Goal: Task Accomplishment & Management: Use online tool/utility

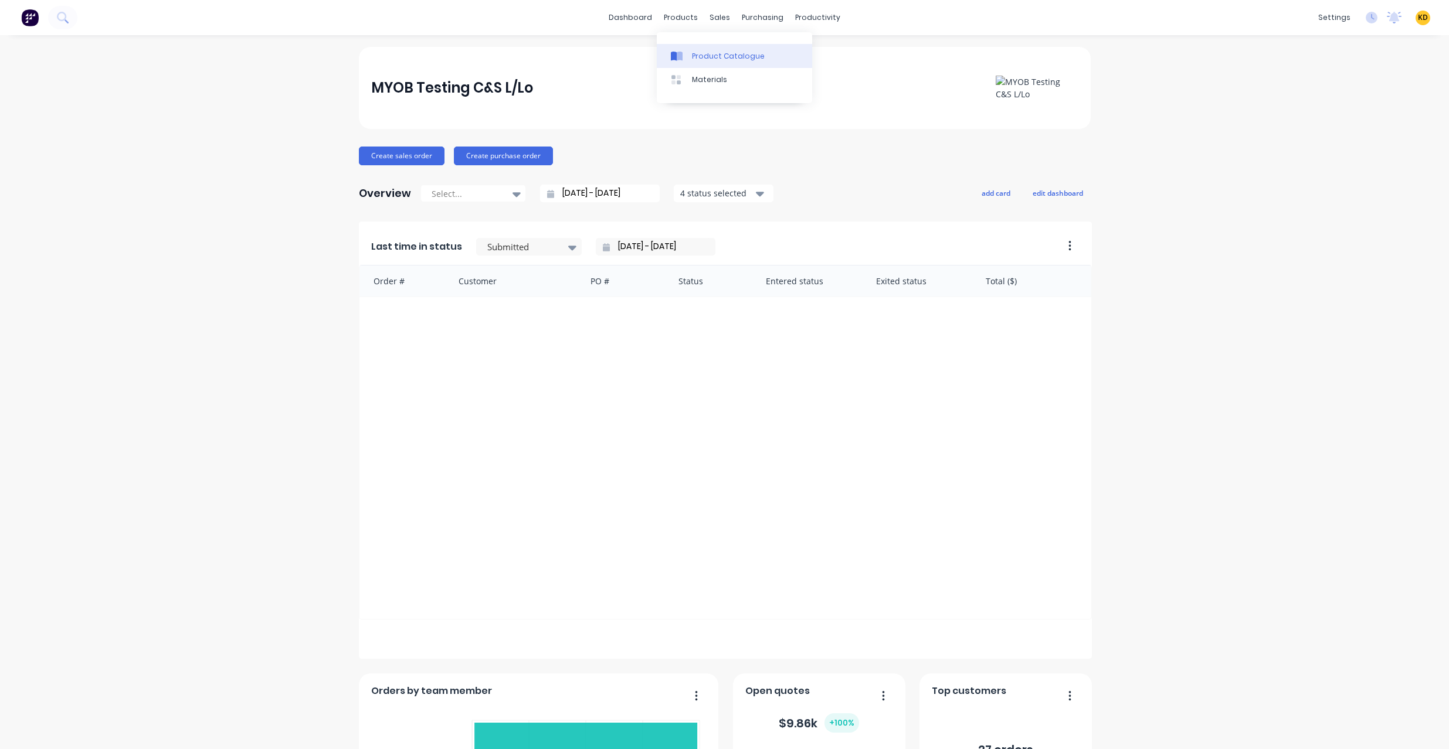
click at [697, 44] on link "Product Catalogue" at bounding box center [734, 55] width 155 height 23
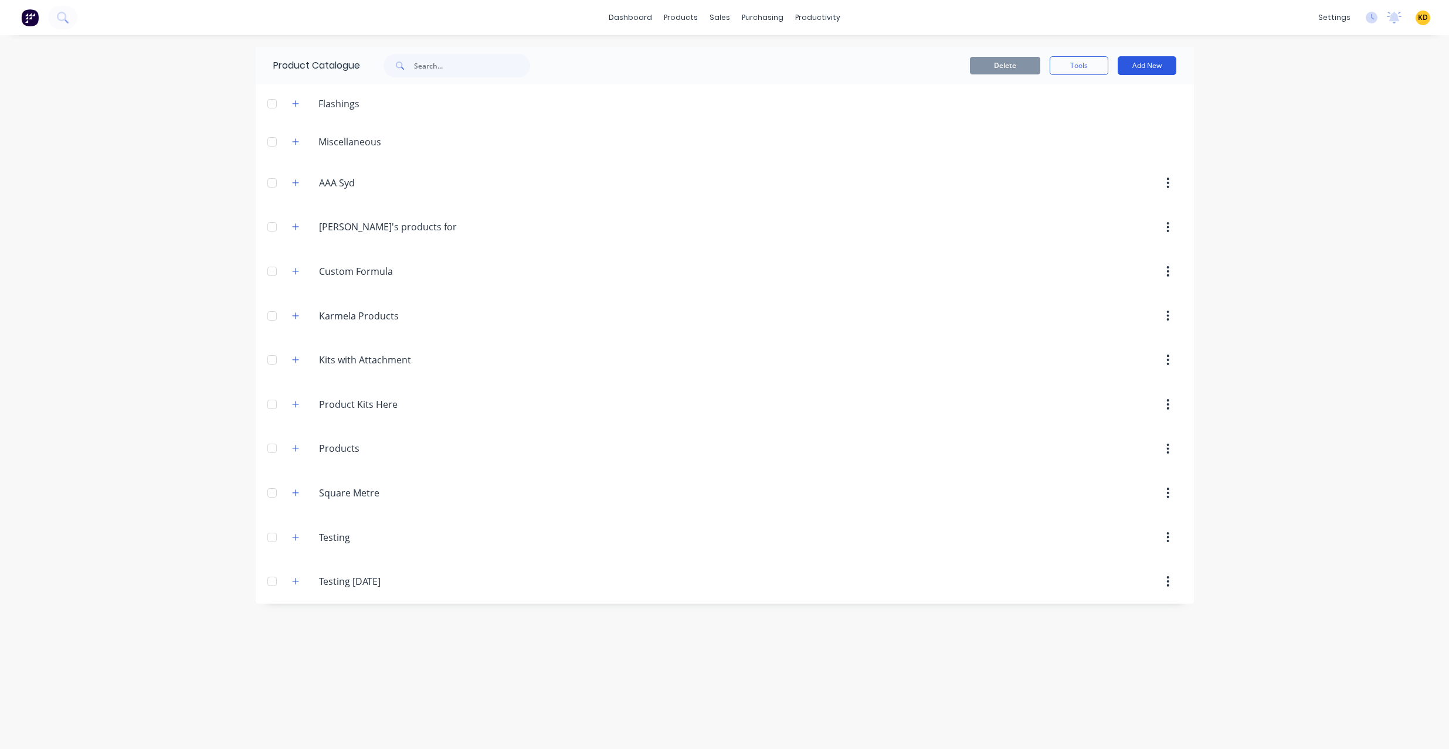
click at [1158, 67] on button "Add New" at bounding box center [1147, 65] width 59 height 19
click at [1143, 165] on div "Product Kit" at bounding box center [1120, 166] width 90 height 17
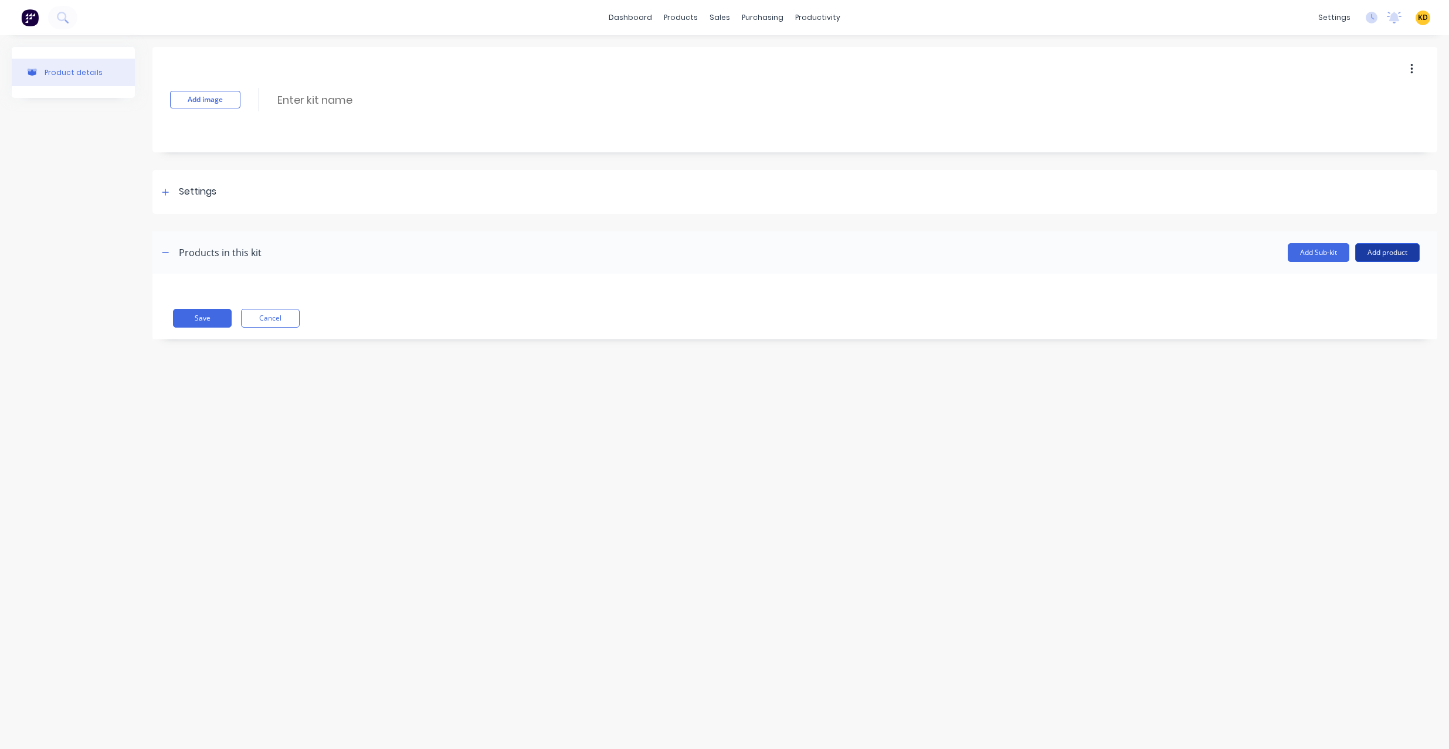
click at [1383, 249] on button "Add product" at bounding box center [1387, 252] width 65 height 19
click at [1371, 328] on div "Notes (Internal)" at bounding box center [1364, 329] width 90 height 17
click at [176, 297] on icon "button" at bounding box center [177, 299] width 7 height 8
click at [276, 334] on div at bounding box center [274, 333] width 84 height 17
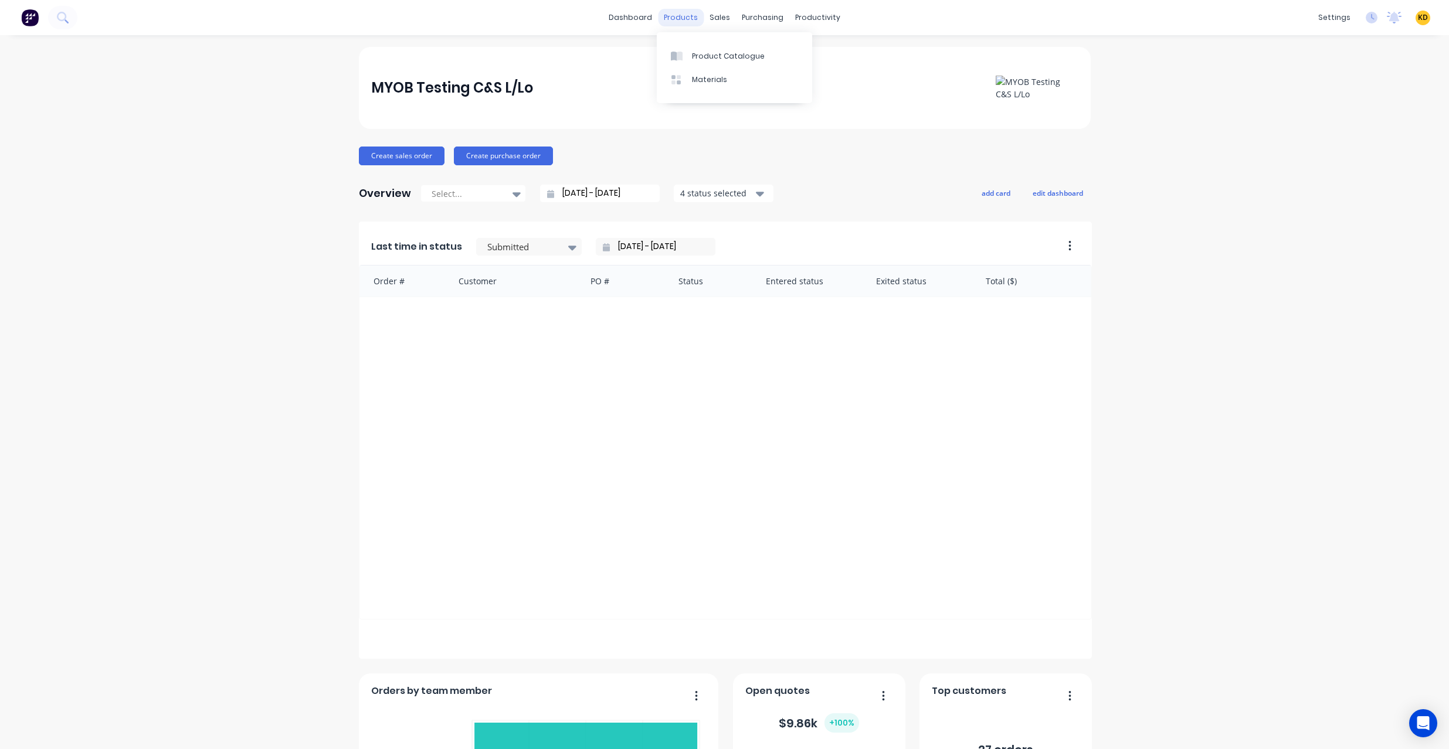
click at [674, 16] on div "products" at bounding box center [681, 18] width 46 height 18
click at [707, 52] on div "Product Catalogue" at bounding box center [728, 56] width 73 height 11
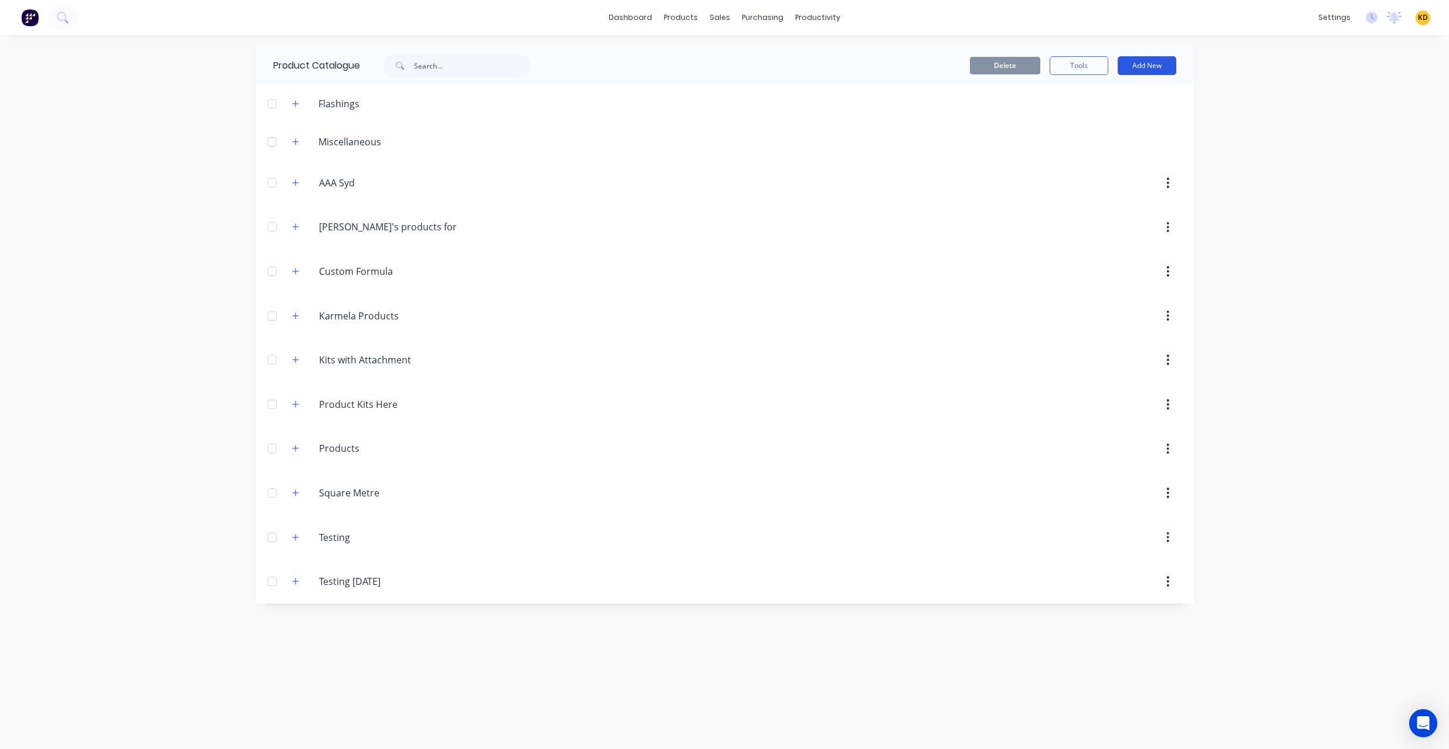
click at [1165, 56] on button "Add New" at bounding box center [1147, 65] width 59 height 19
click at [1123, 171] on div "Product Kit" at bounding box center [1120, 166] width 90 height 17
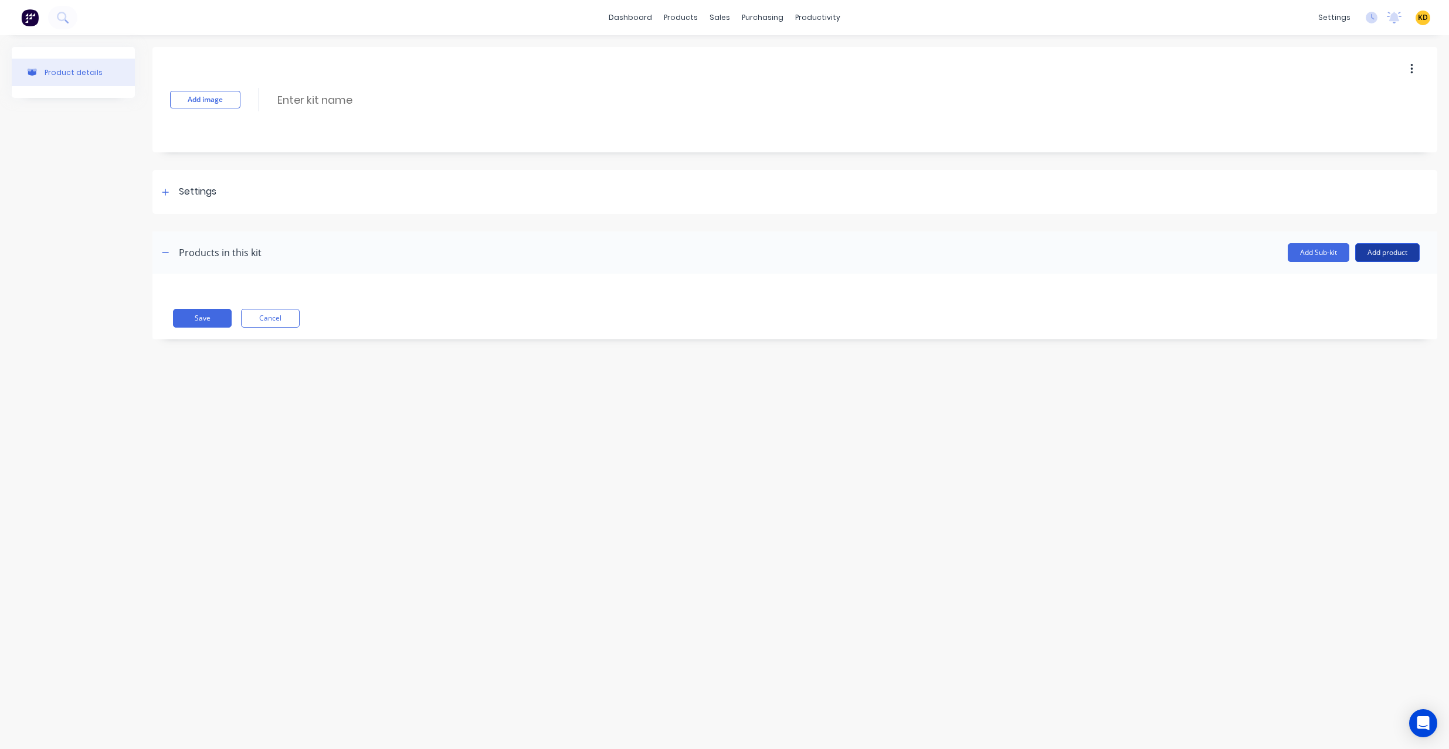
click at [1394, 251] on button "Add product" at bounding box center [1387, 252] width 65 height 19
click at [1384, 275] on div "Product catalogue" at bounding box center [1364, 282] width 90 height 17
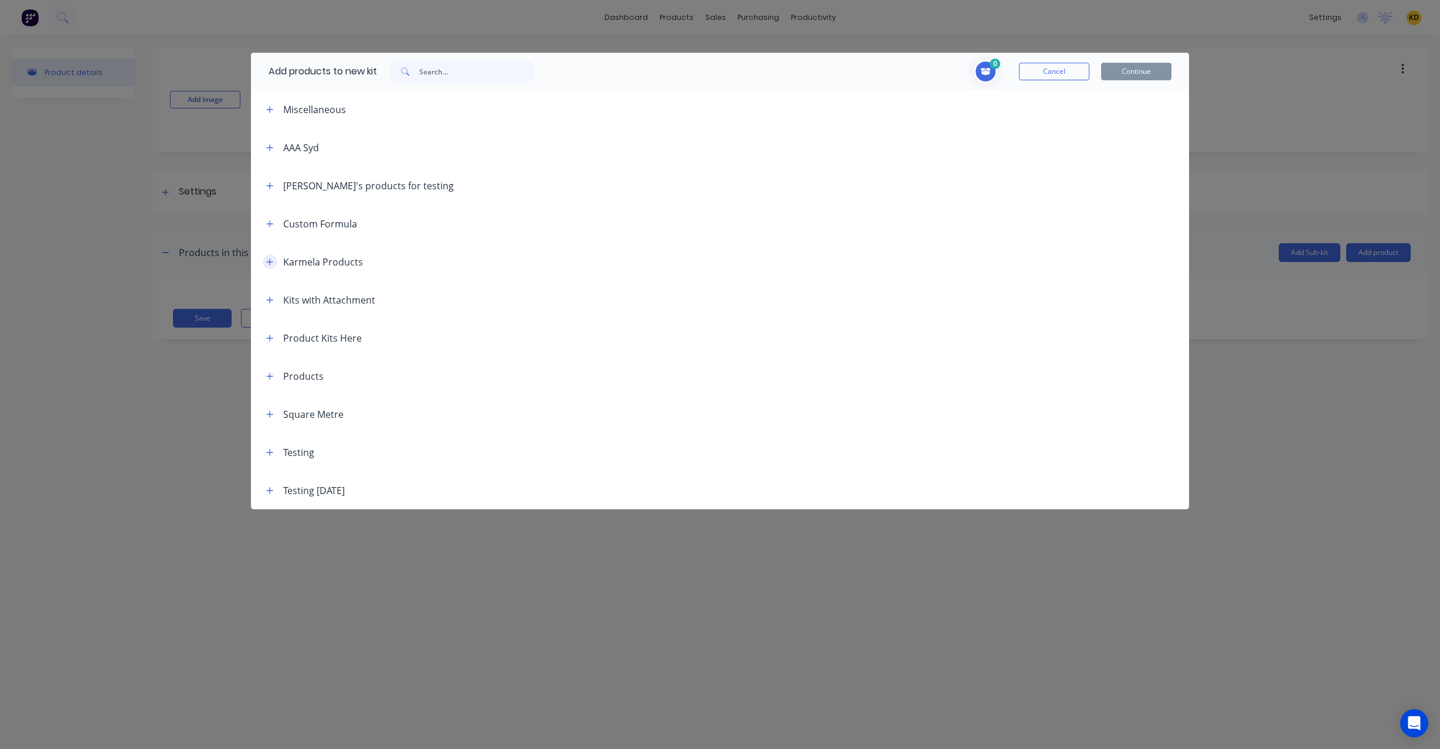
click at [274, 258] on button "button" at bounding box center [270, 261] width 15 height 15
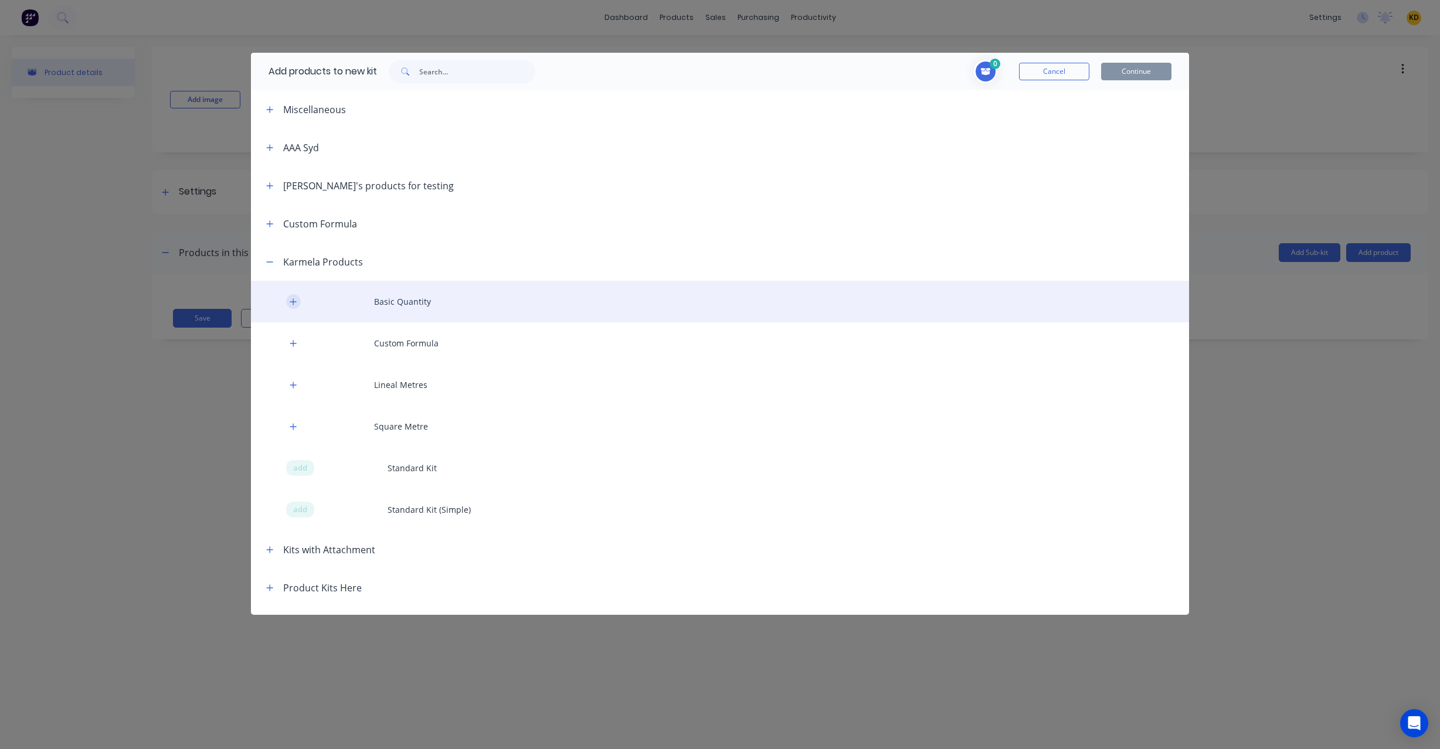
click at [290, 300] on icon "button" at bounding box center [293, 302] width 7 height 8
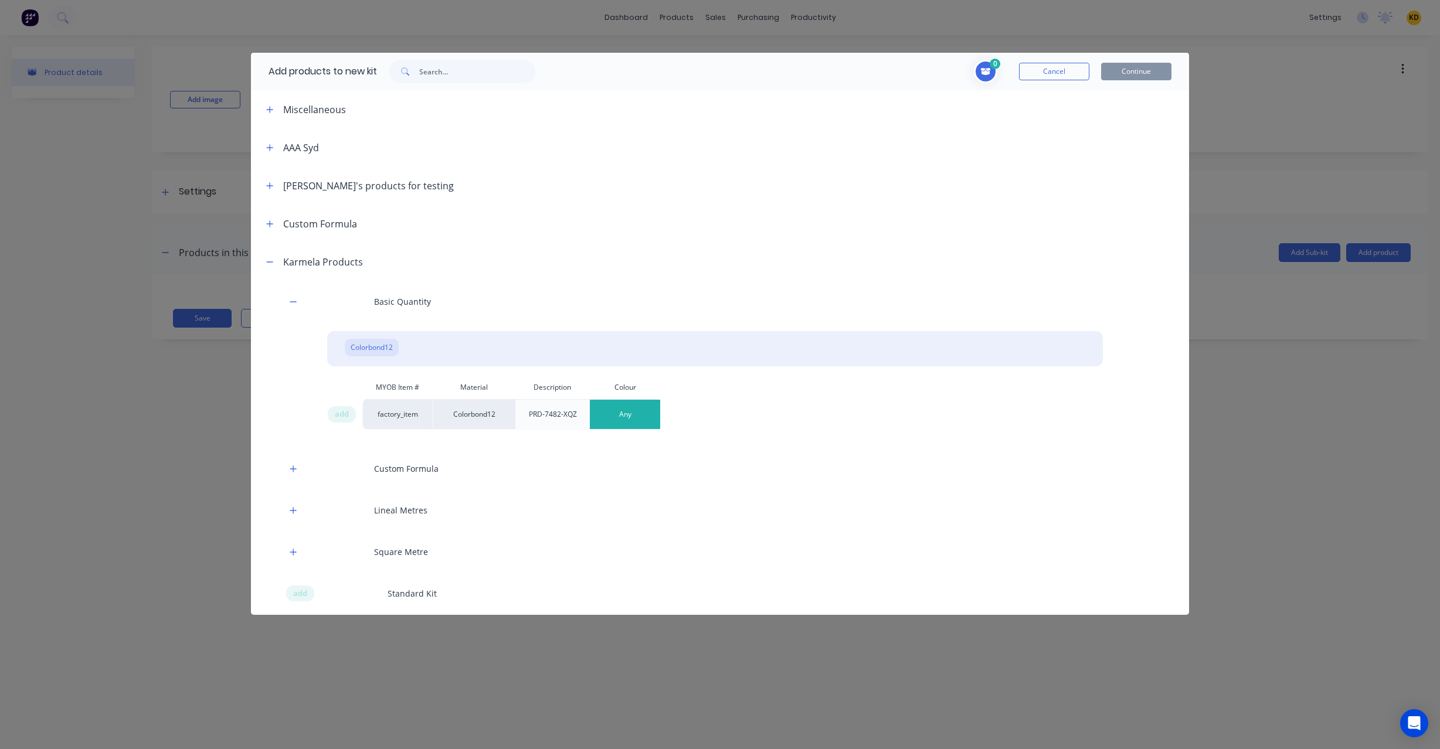
click at [643, 416] on button "Any" at bounding box center [625, 414] width 70 height 29
click at [636, 469] on div "Basalt" at bounding box center [665, 473] width 151 height 23
click at [343, 415] on span "add" at bounding box center [342, 415] width 14 height 12
click at [1143, 65] on button "Continue" at bounding box center [1136, 72] width 70 height 18
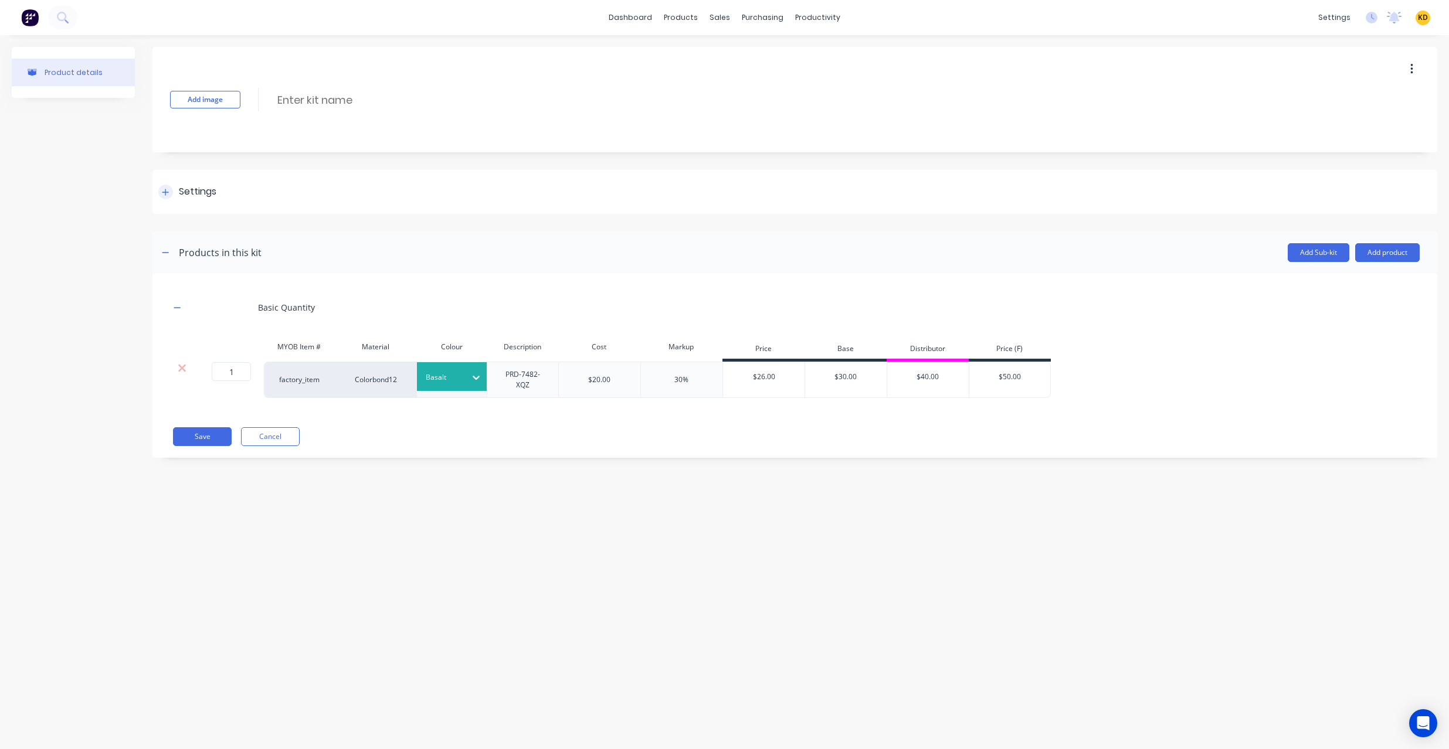
click at [209, 192] on div "Settings" at bounding box center [198, 192] width 38 height 15
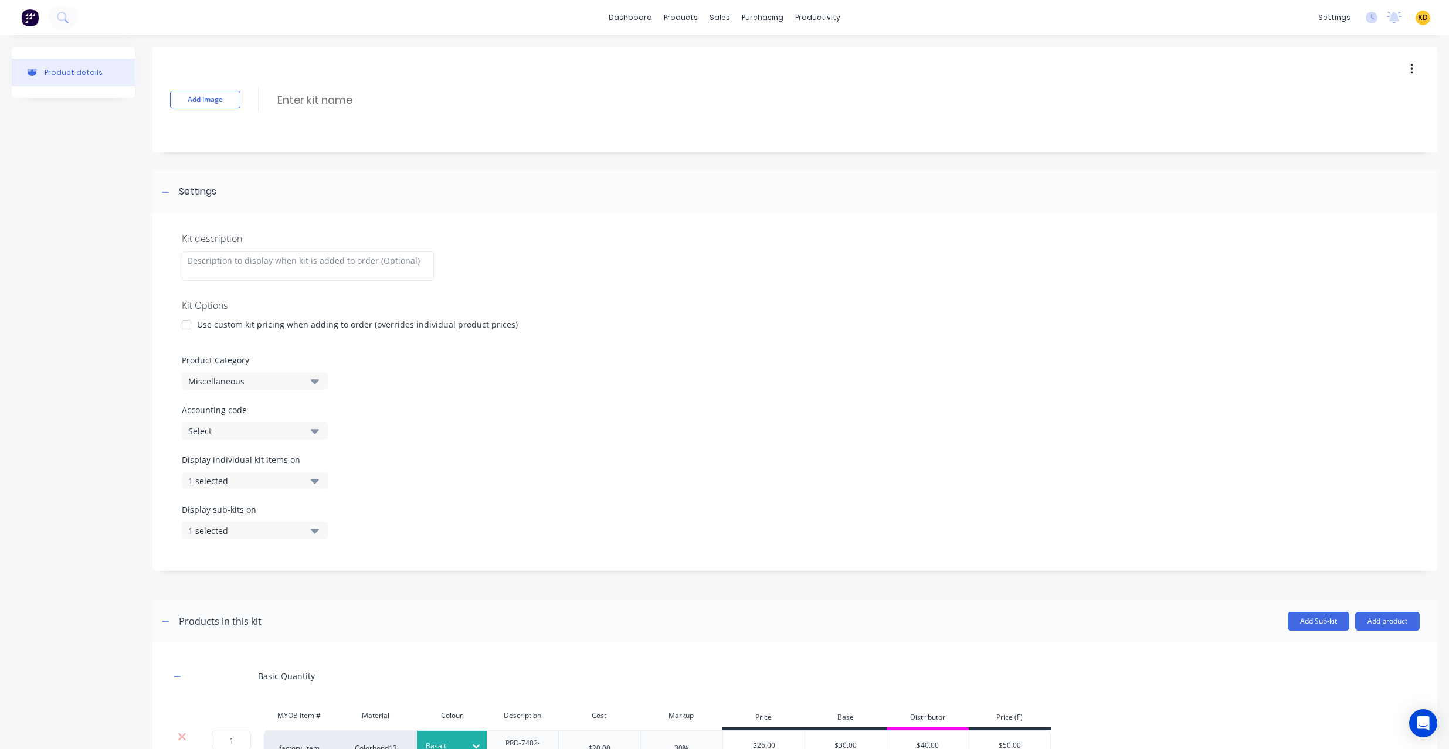
click at [192, 324] on div at bounding box center [186, 324] width 23 height 23
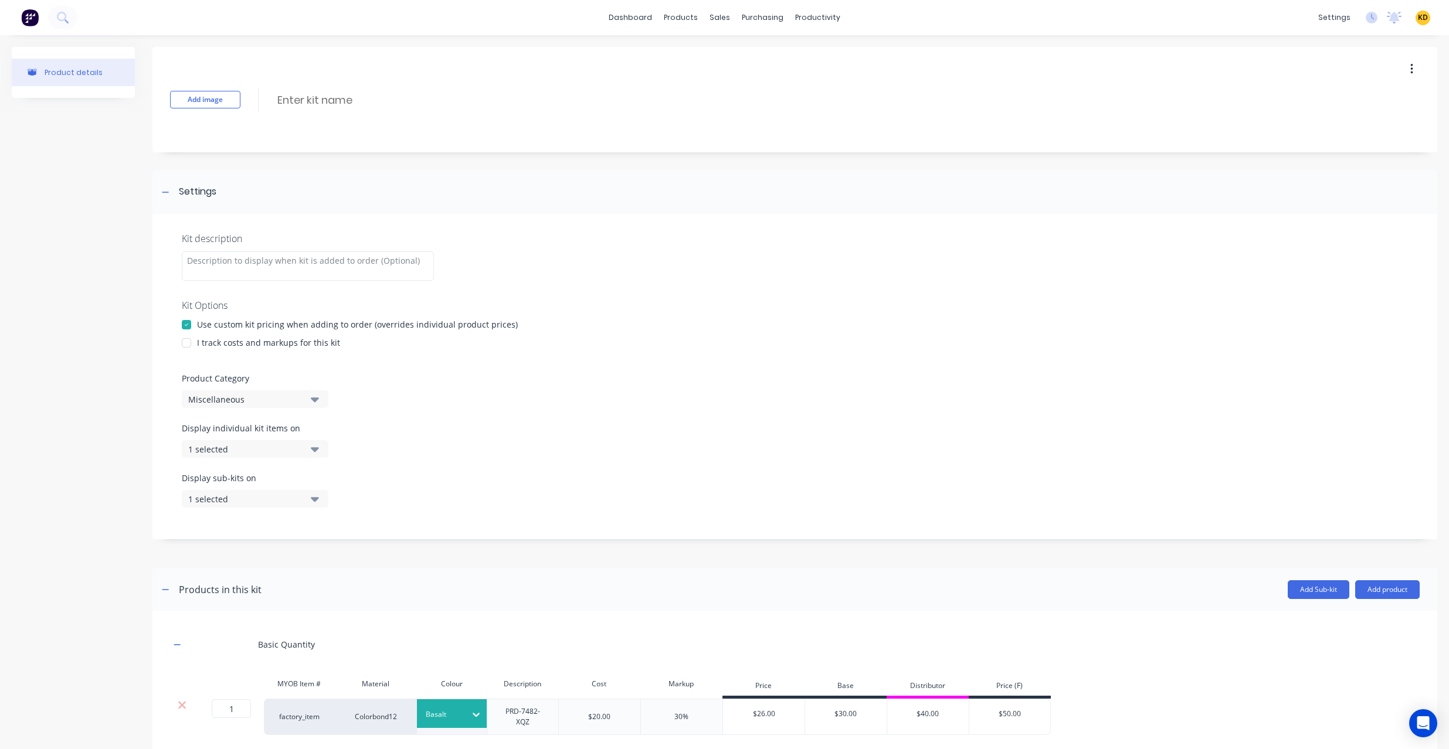
click at [190, 346] on div at bounding box center [186, 342] width 23 height 23
